Goal: Task Accomplishment & Management: Use online tool/utility

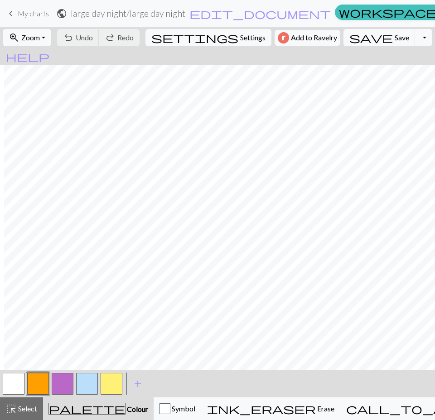
scroll to position [178, 407]
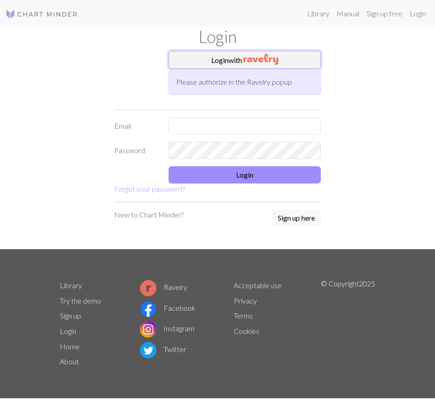
click at [236, 64] on button "Login with" at bounding box center [245, 60] width 152 height 18
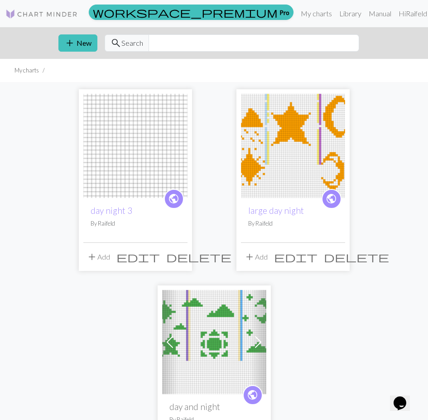
click at [140, 149] on img at bounding box center [135, 146] width 104 height 104
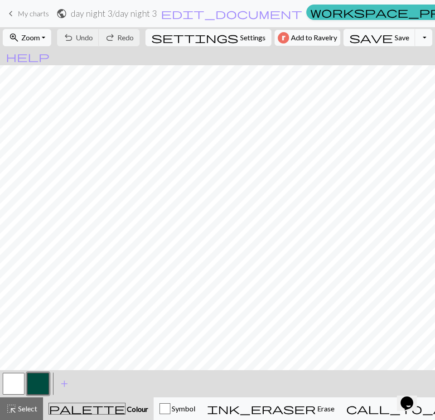
scroll to position [181, 0]
drag, startPoint x: 9, startPoint y: 386, endPoint x: 42, endPoint y: 363, distance: 40.0
click at [9, 386] on button "button" at bounding box center [14, 384] width 22 height 22
drag, startPoint x: 39, startPoint y: 387, endPoint x: 46, endPoint y: 381, distance: 9.7
click at [40, 386] on button "button" at bounding box center [38, 384] width 22 height 22
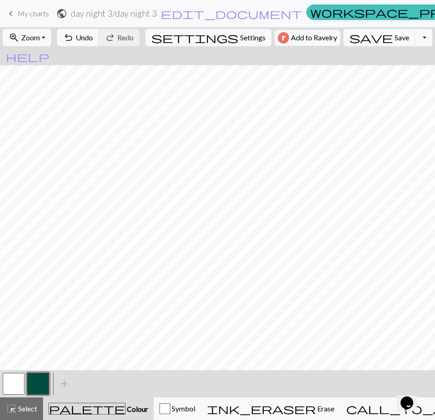
click at [42, 386] on button "button" at bounding box center [38, 384] width 22 height 22
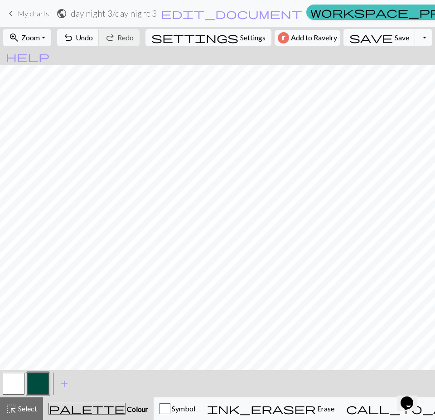
drag, startPoint x: 13, startPoint y: 383, endPoint x: 22, endPoint y: 378, distance: 9.7
click at [14, 382] on button "button" at bounding box center [14, 384] width 22 height 22
drag, startPoint x: 41, startPoint y: 382, endPoint x: 54, endPoint y: 369, distance: 18.9
click at [41, 380] on button "button" at bounding box center [38, 384] width 22 height 22
click at [19, 385] on button "button" at bounding box center [14, 384] width 22 height 22
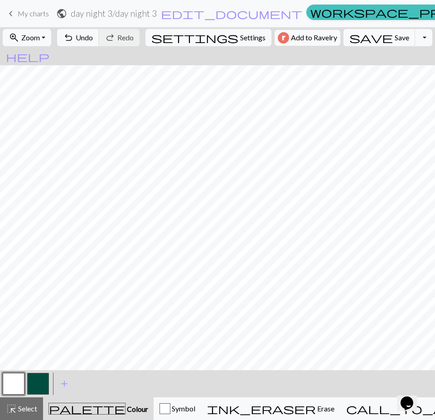
drag, startPoint x: 44, startPoint y: 382, endPoint x: 53, endPoint y: 369, distance: 16.3
click at [44, 381] on button "button" at bounding box center [38, 384] width 22 height 22
drag, startPoint x: 13, startPoint y: 390, endPoint x: 18, endPoint y: 380, distance: 10.7
click at [13, 389] on button "button" at bounding box center [14, 384] width 22 height 22
click at [48, 380] on button "button" at bounding box center [38, 384] width 22 height 22
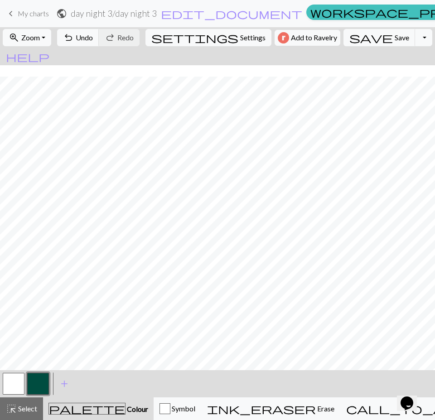
scroll to position [226, 0]
click at [342, 42] on div "save Save Save Toggle Dropdown file_copy Save a copy save_alt Download" at bounding box center [388, 37] width 94 height 21
click at [355, 38] on span "save" at bounding box center [370, 37] width 43 height 13
